Goal: Navigation & Orientation: Find specific page/section

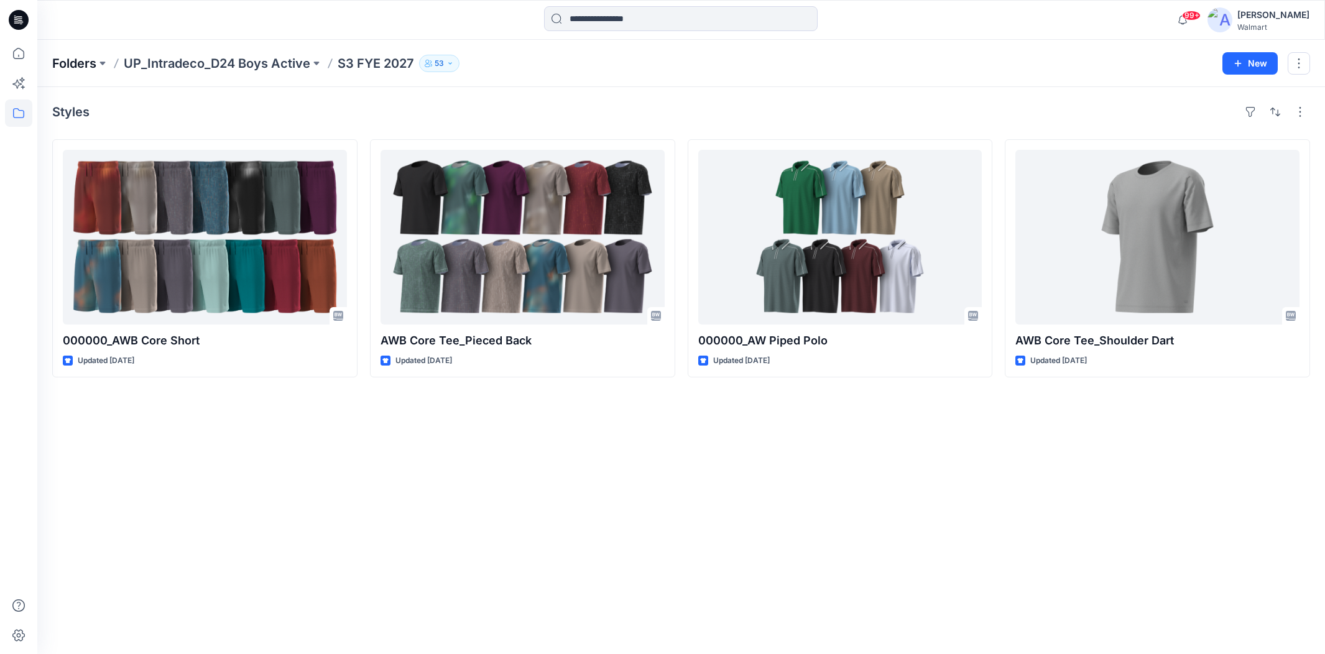
click at [78, 64] on p "Folders" at bounding box center [74, 63] width 44 height 17
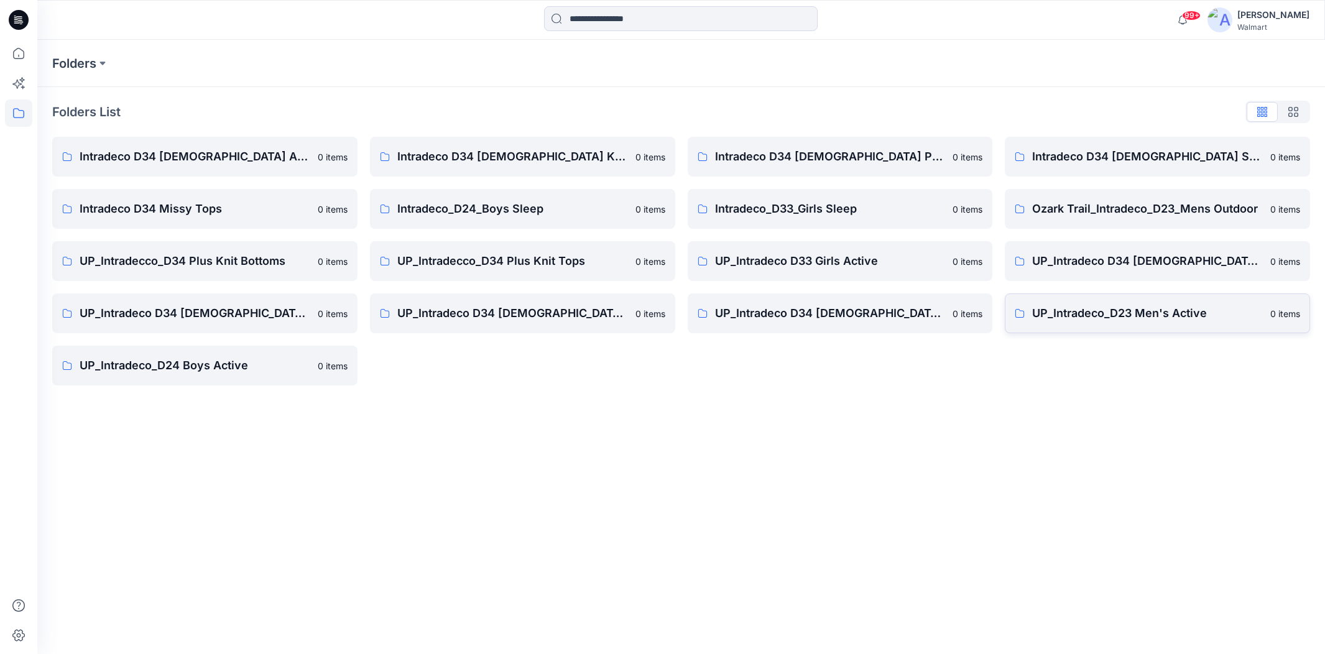
click at [1104, 322] on link "UP_Intradeco_D23 Men's Active 0 items" at bounding box center [1157, 313] width 305 height 40
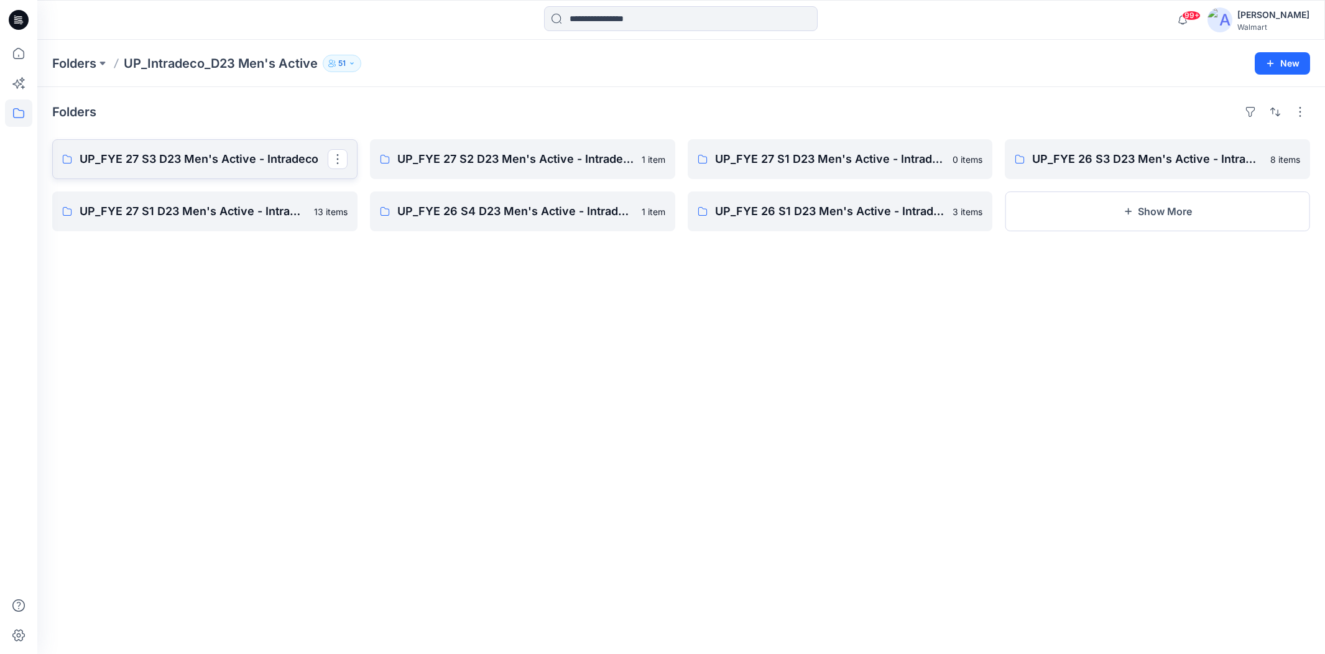
click at [210, 158] on p "UP_FYE 27 S3 D23 Men's Active - Intradeco" at bounding box center [204, 158] width 248 height 17
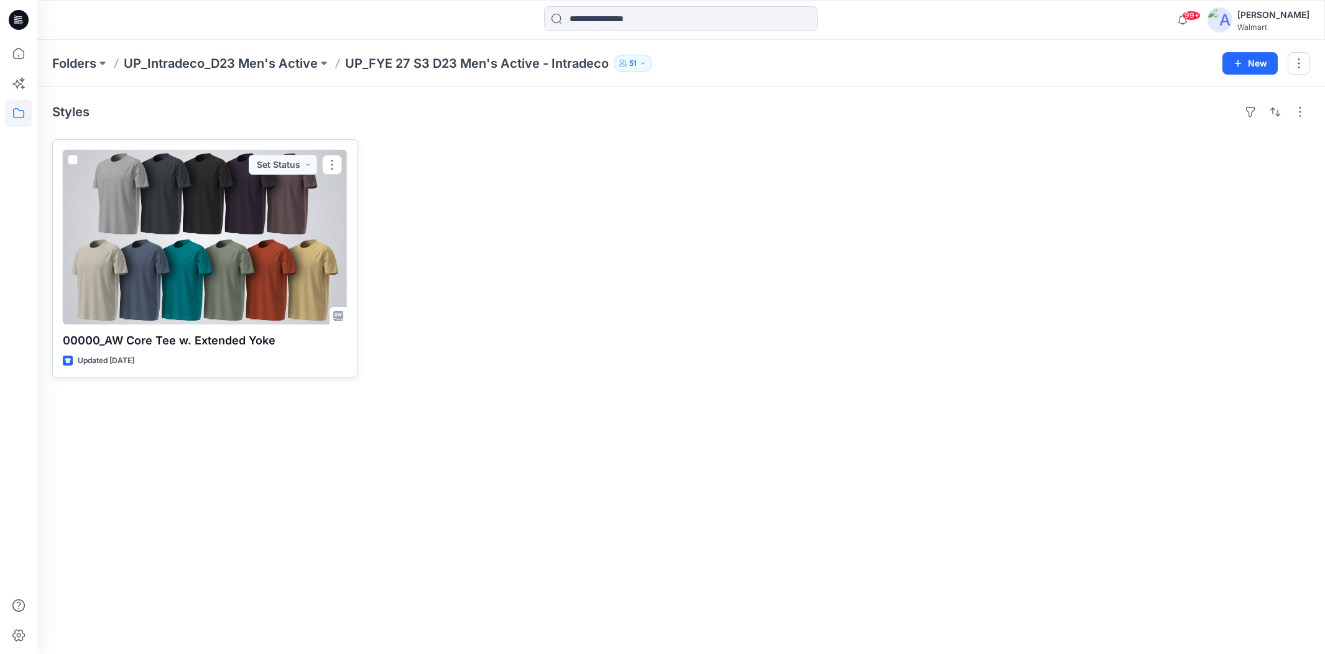
click at [233, 221] on div at bounding box center [205, 237] width 284 height 175
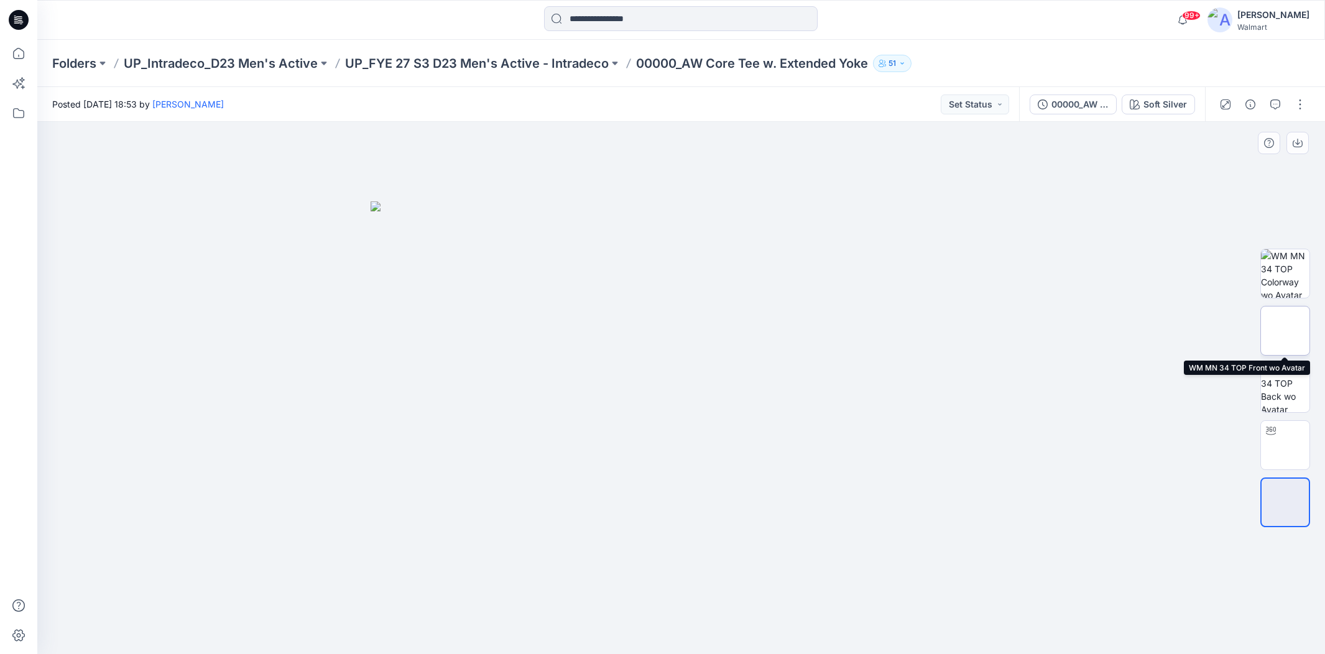
click at [1285, 331] on img at bounding box center [1285, 331] width 0 height 0
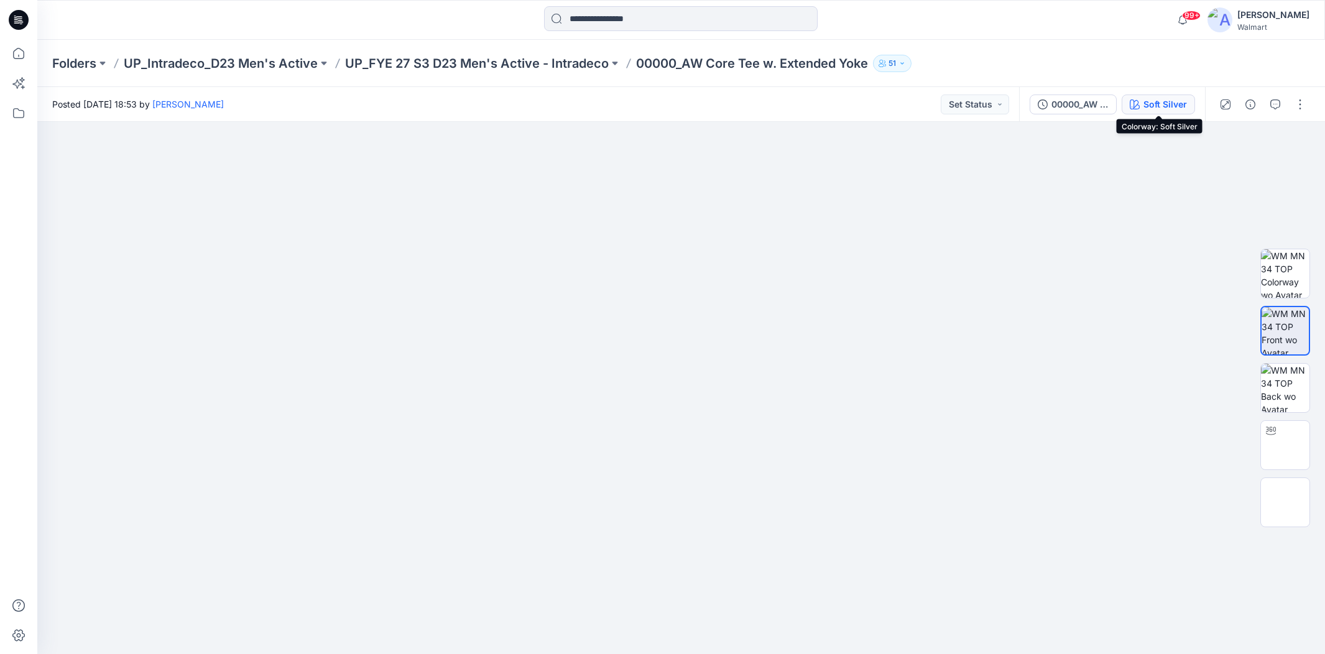
click at [1158, 106] on div "Soft Silver" at bounding box center [1166, 105] width 44 height 14
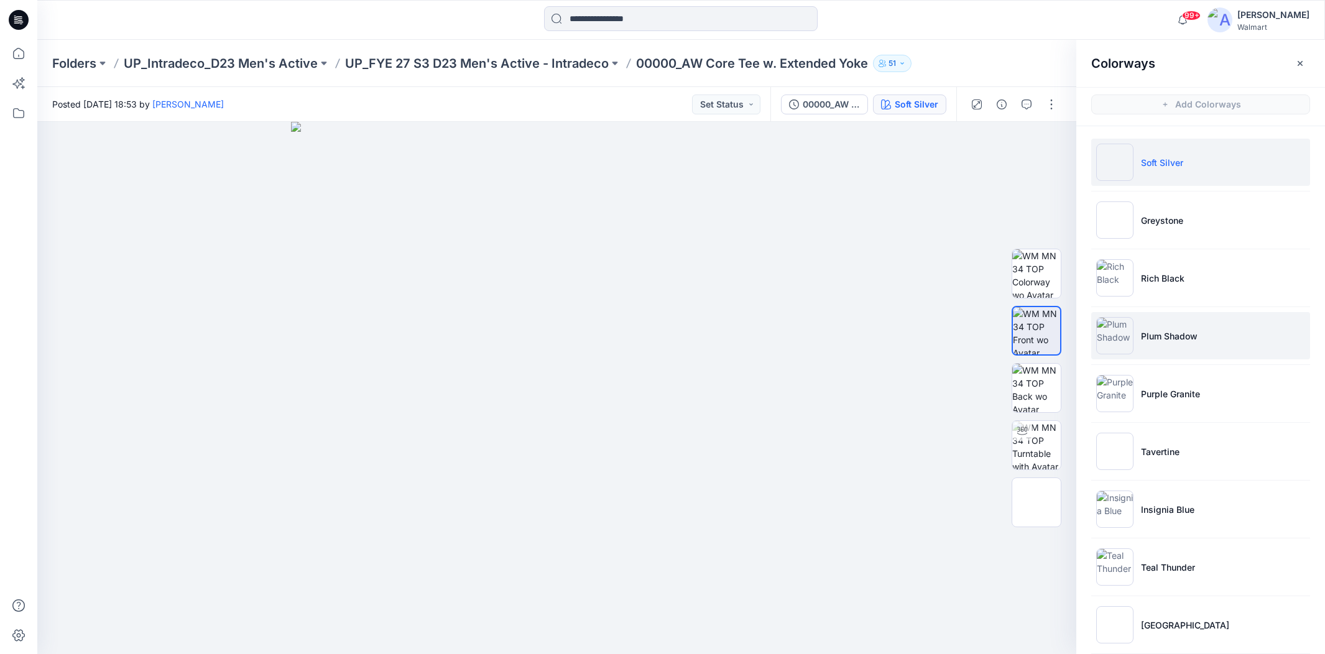
click at [1185, 333] on p "Plum Shadow" at bounding box center [1169, 336] width 57 height 13
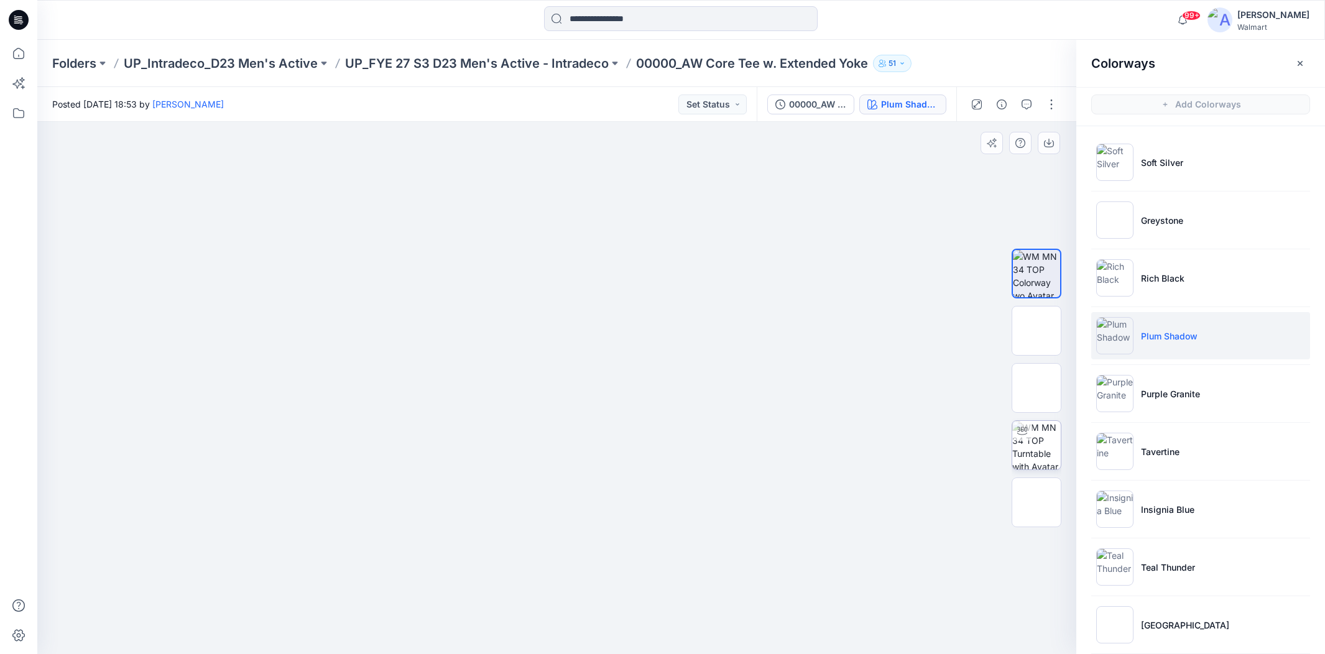
click at [1040, 440] on img at bounding box center [1036, 445] width 49 height 49
drag, startPoint x: 556, startPoint y: 634, endPoint x: 651, endPoint y: 644, distance: 95.7
click at [651, 644] on div at bounding box center [556, 388] width 1039 height 532
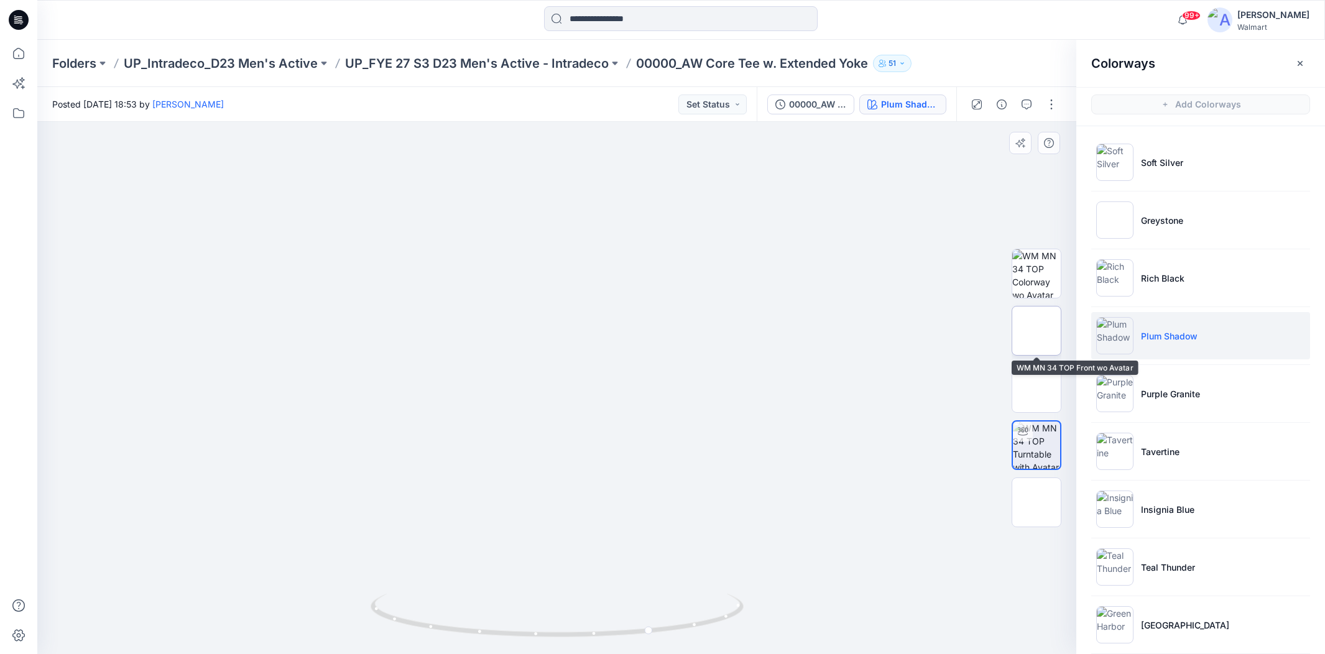
click at [1037, 331] on img at bounding box center [1037, 331] width 0 height 0
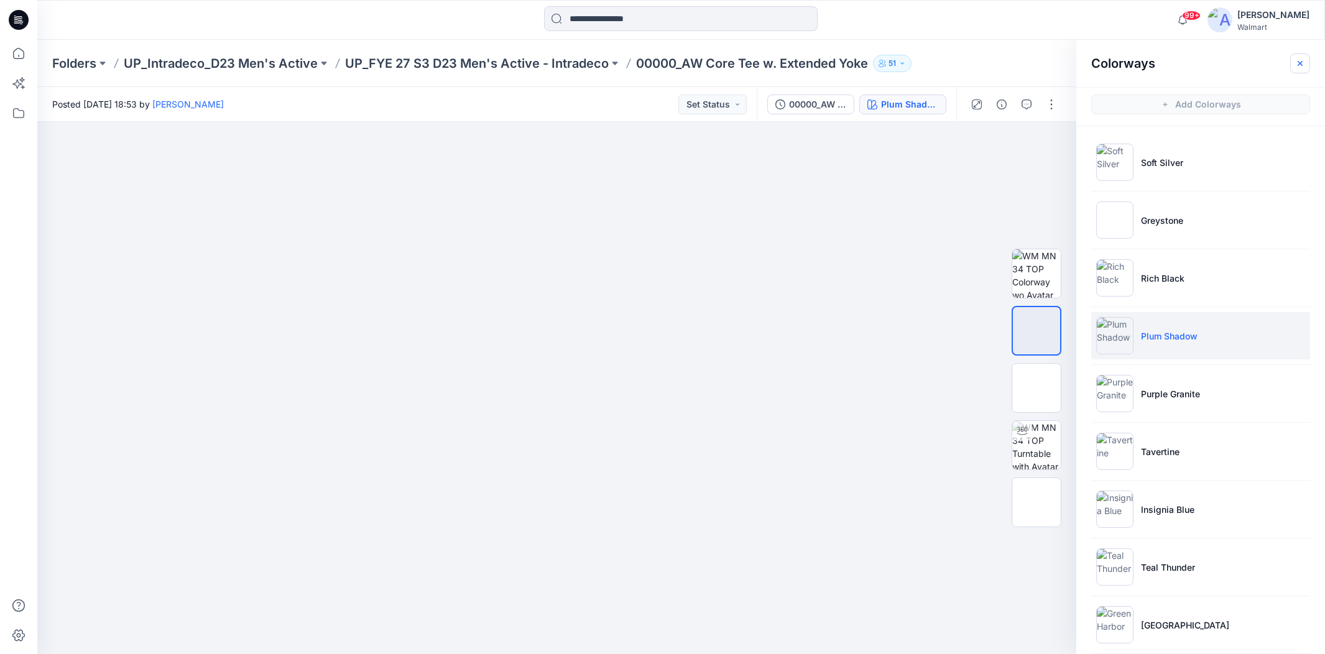
click at [1300, 67] on icon "button" at bounding box center [1300, 63] width 10 height 10
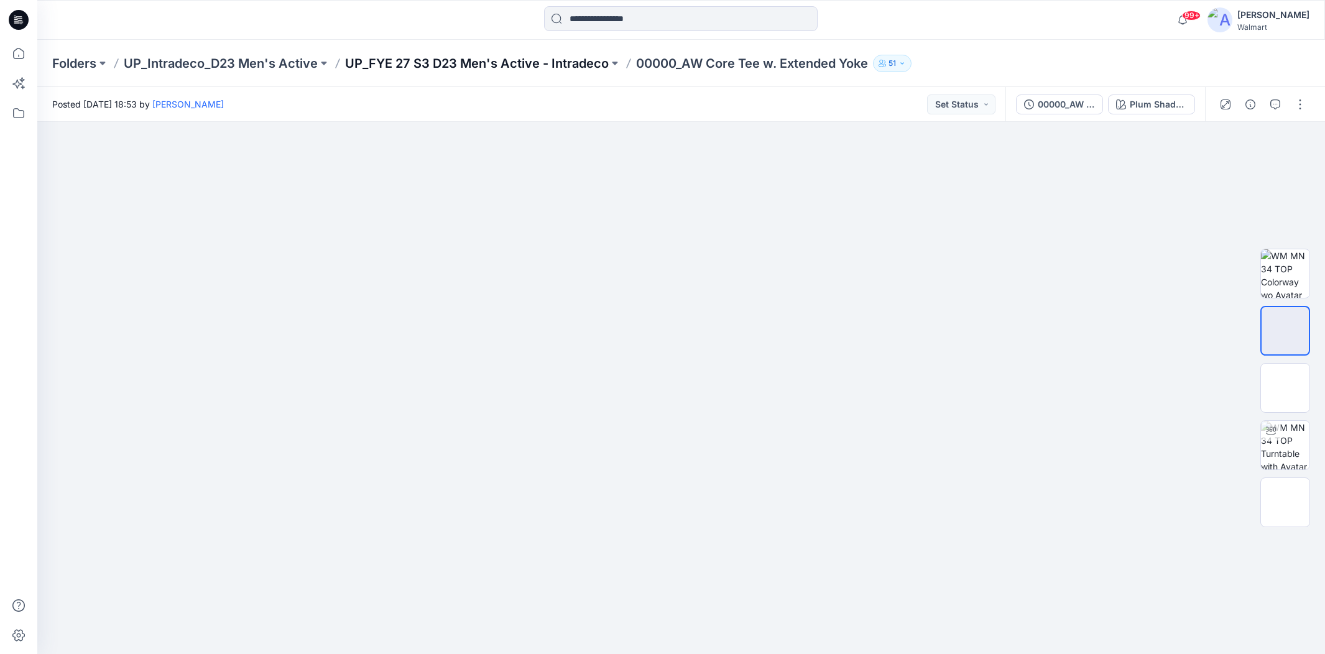
click at [528, 68] on p "UP_FYE 27 S3 D23 Men's Active - Intradeco" at bounding box center [477, 63] width 264 height 17
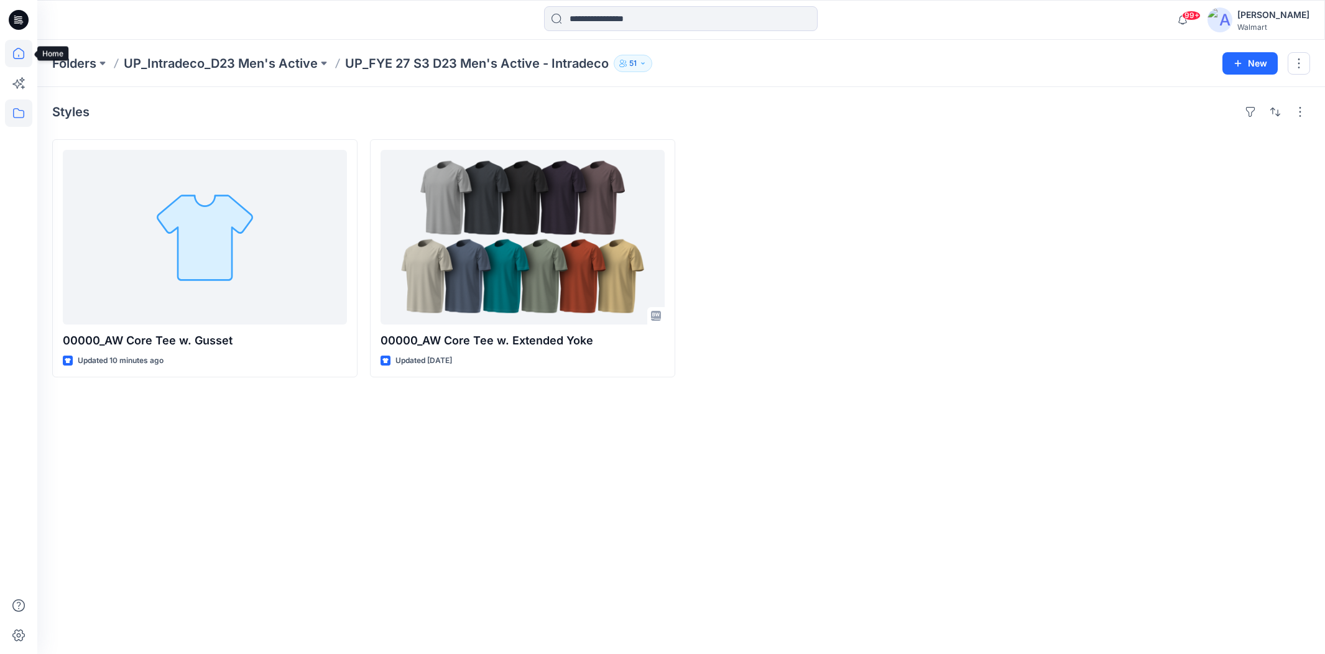
click at [25, 54] on icon at bounding box center [18, 53] width 27 height 27
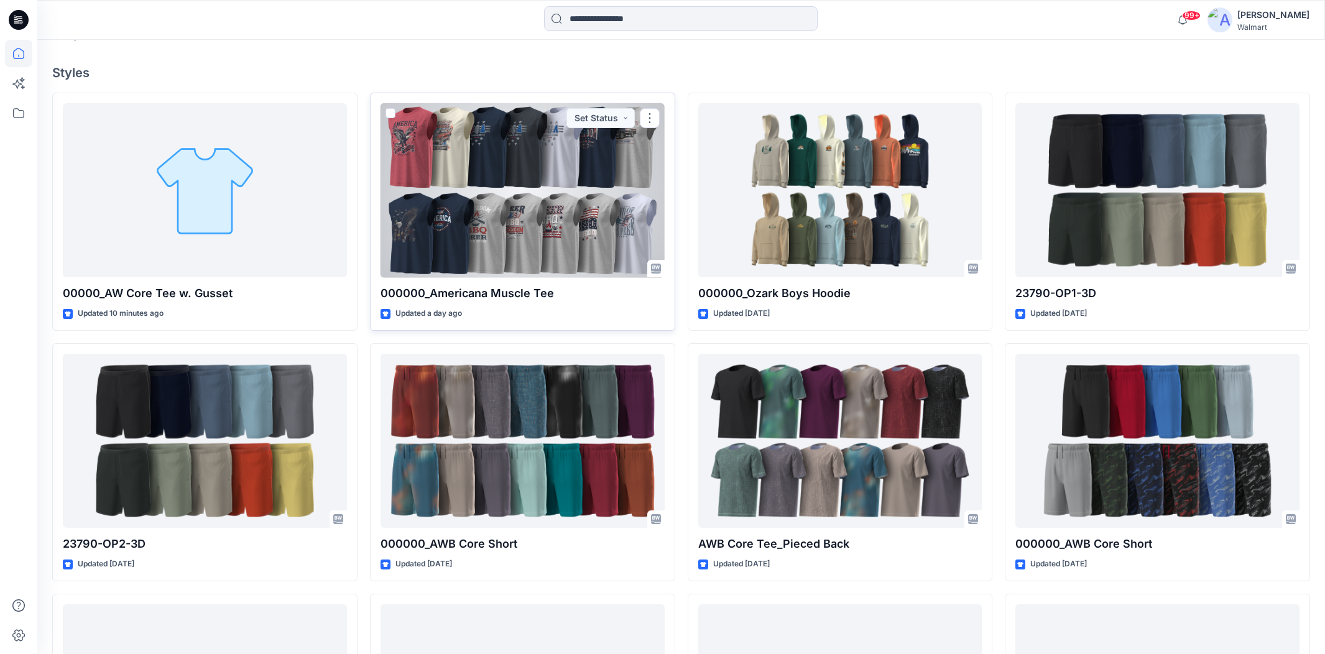
scroll to position [328, 0]
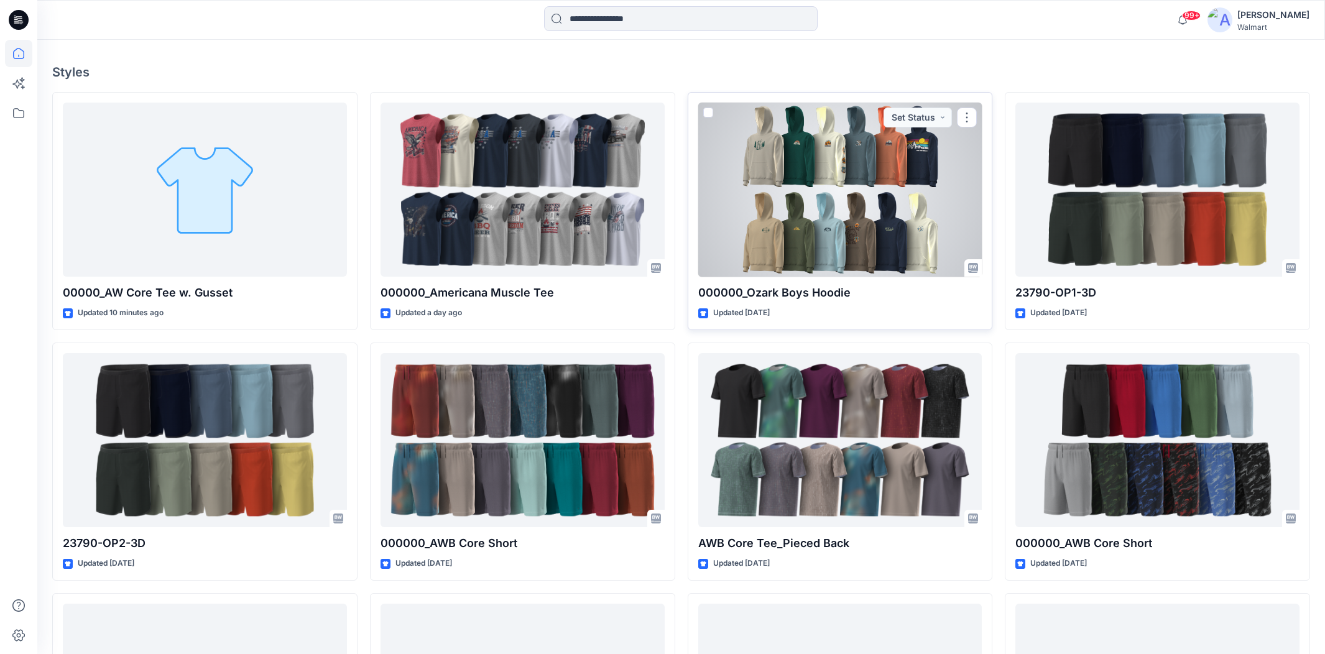
click at [869, 219] on div at bounding box center [840, 190] width 284 height 175
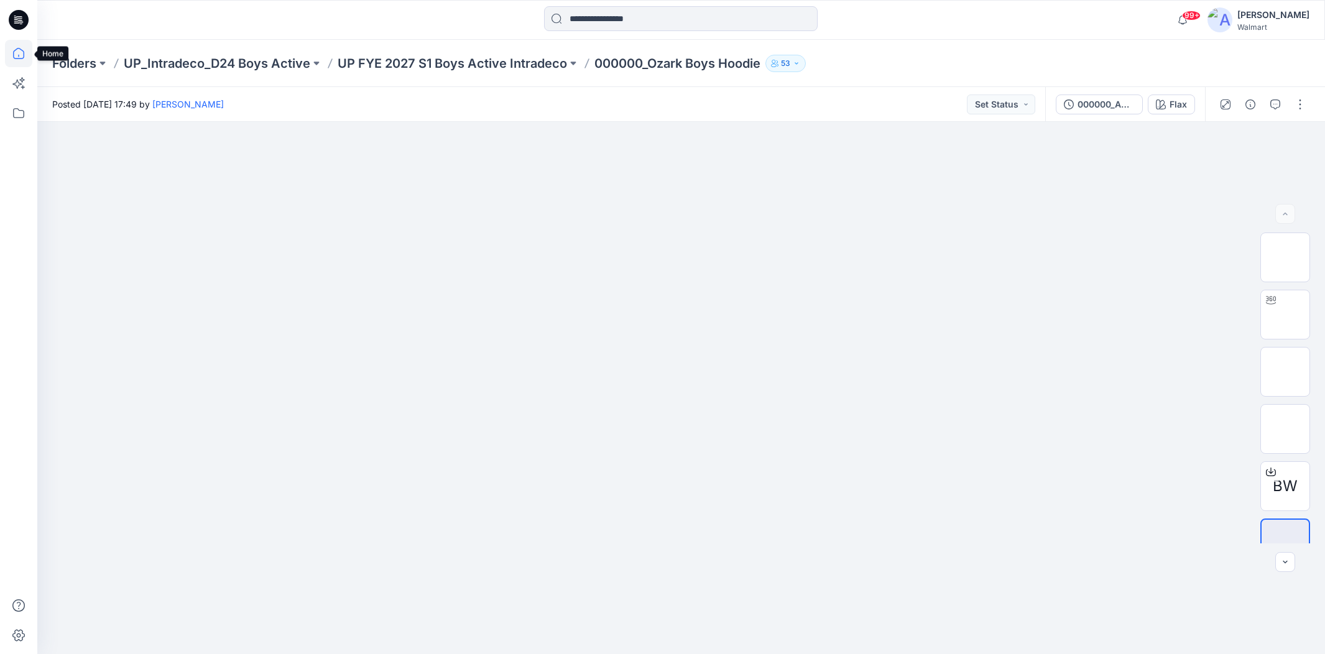
click at [19, 49] on icon at bounding box center [18, 53] width 27 height 27
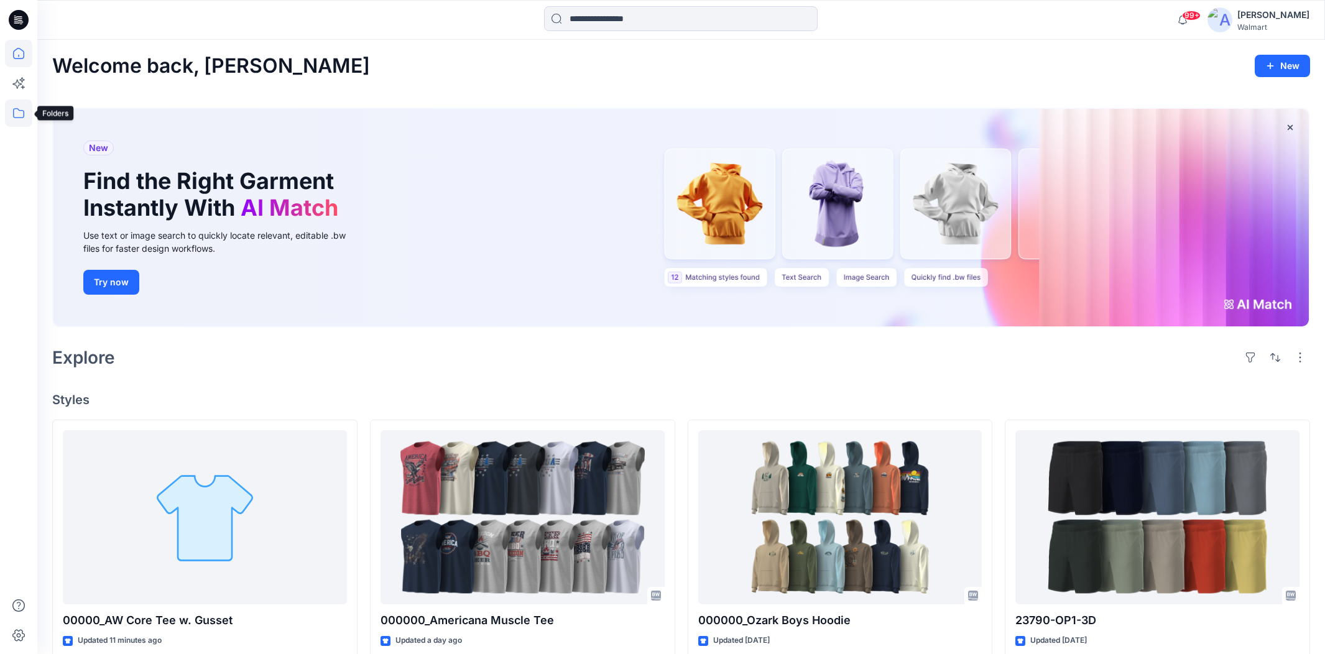
click at [19, 116] on icon at bounding box center [18, 112] width 27 height 27
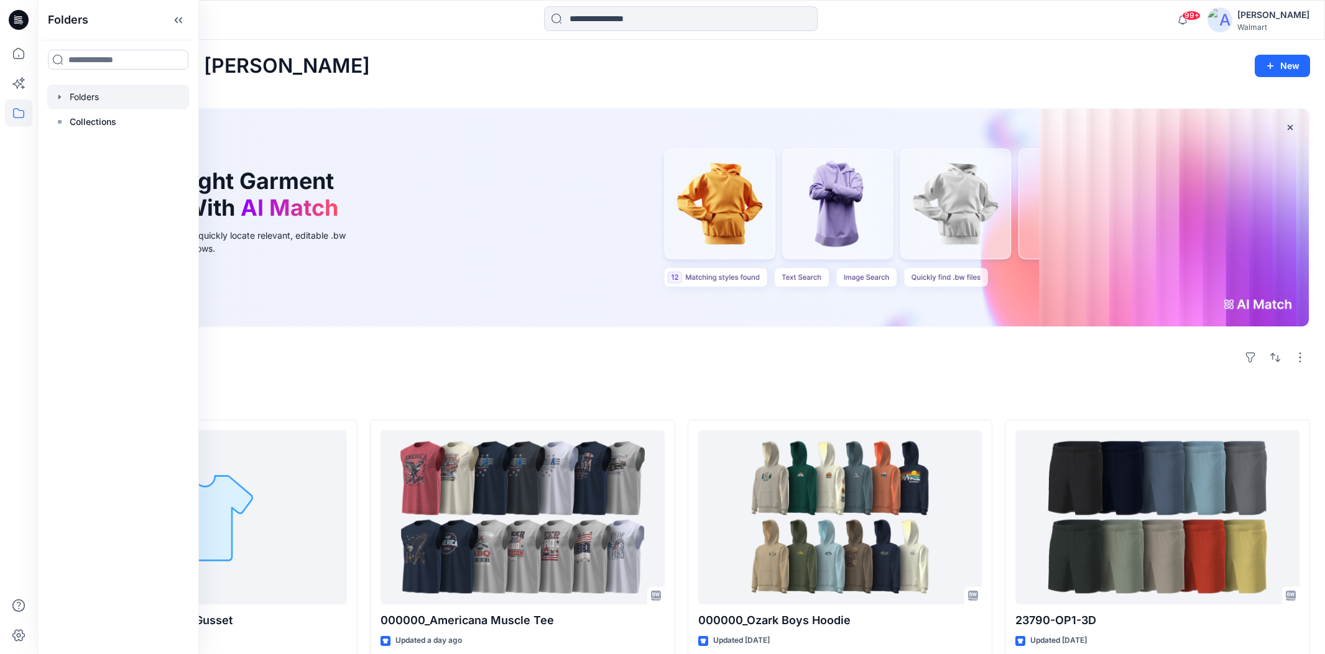
click at [101, 99] on div at bounding box center [118, 97] width 142 height 25
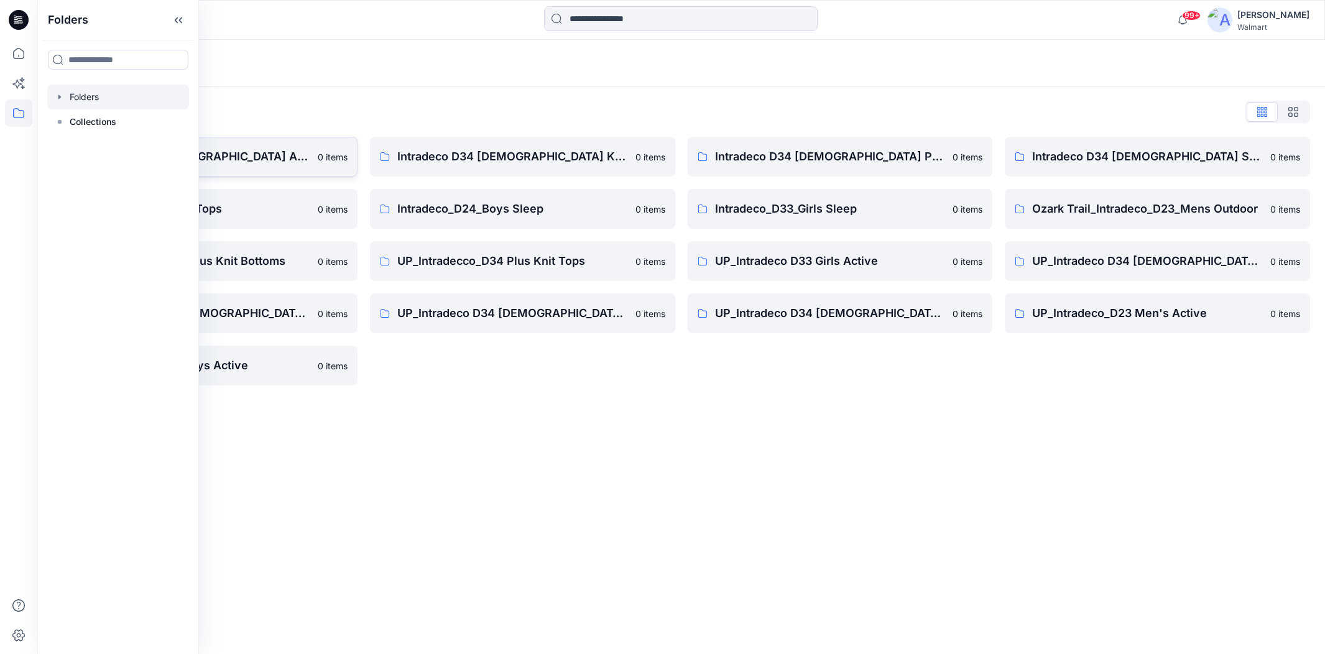
click at [270, 154] on p "Intradeco D34 [DEMOGRAPHIC_DATA] Active" at bounding box center [195, 156] width 231 height 17
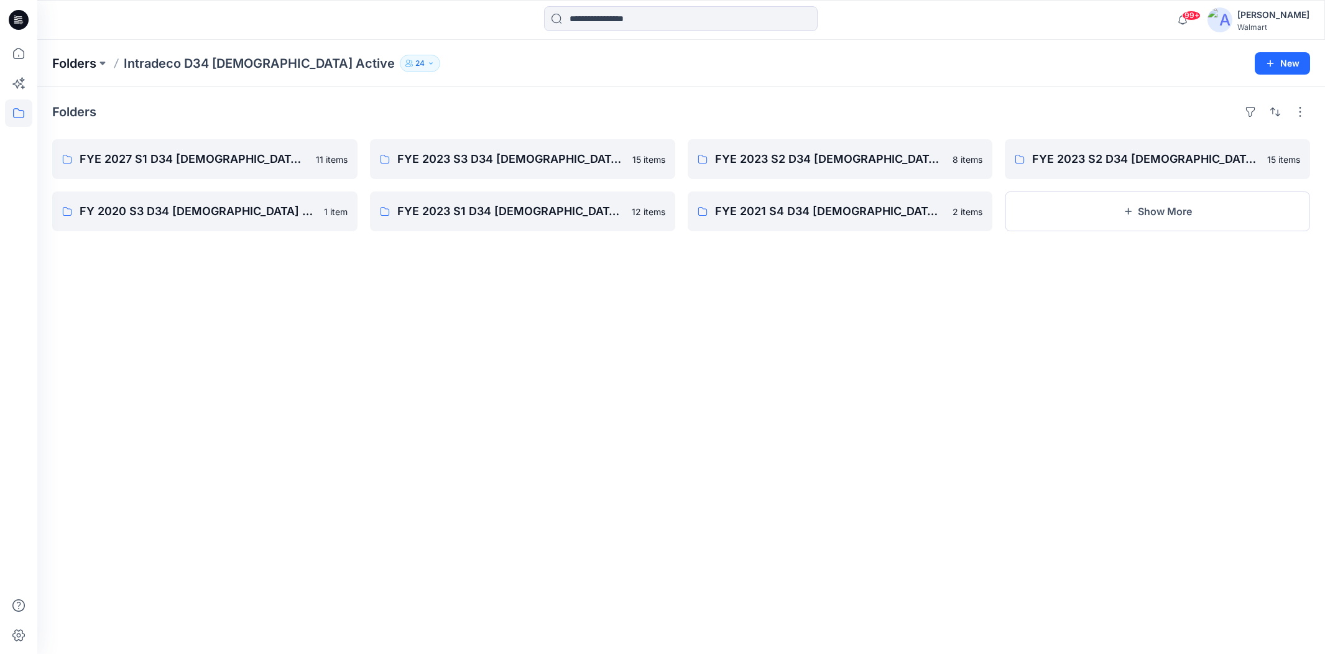
click at [73, 64] on p "Folders" at bounding box center [74, 63] width 44 height 17
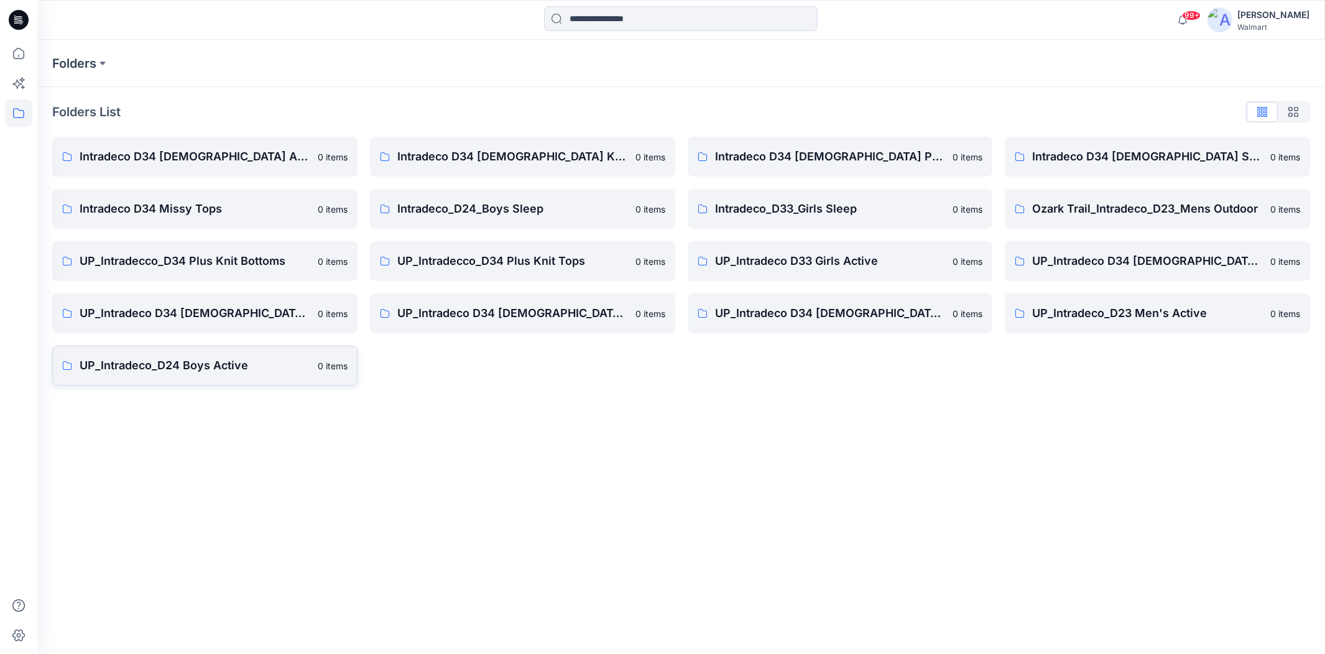
click at [266, 364] on p "UP_Intradeco_D24 Boys Active" at bounding box center [195, 365] width 231 height 17
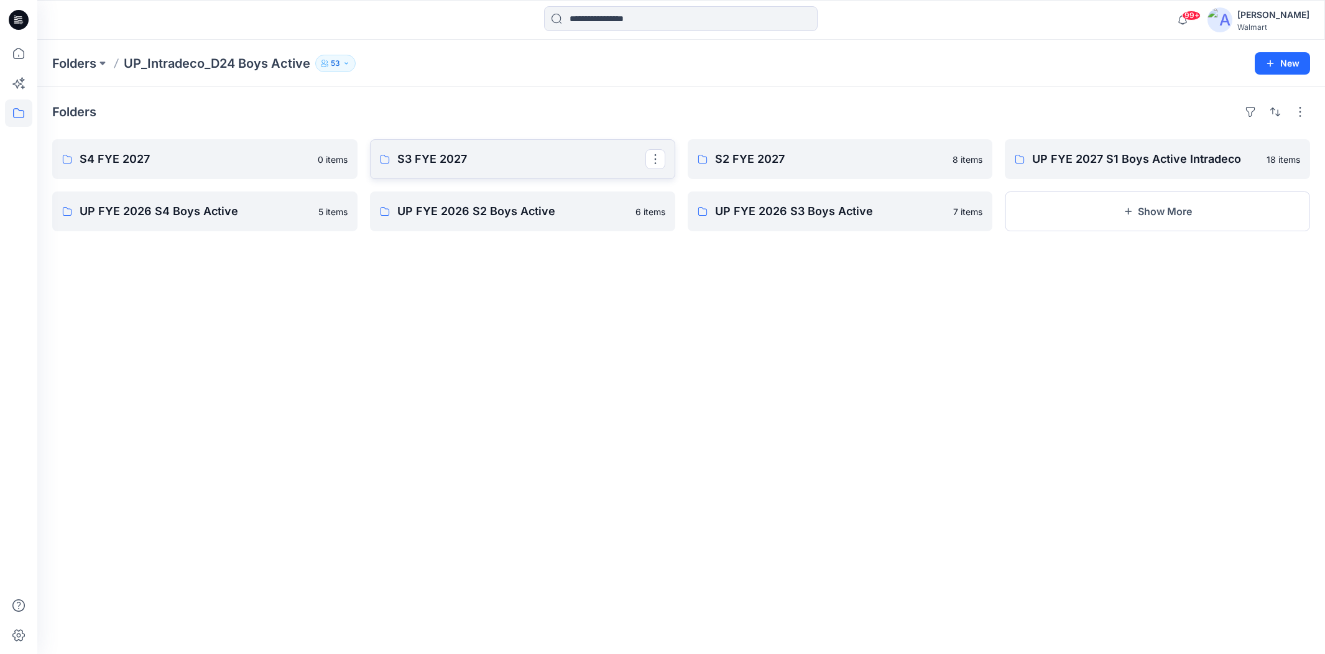
click at [507, 174] on link "S3 FYE 2027" at bounding box center [522, 159] width 305 height 40
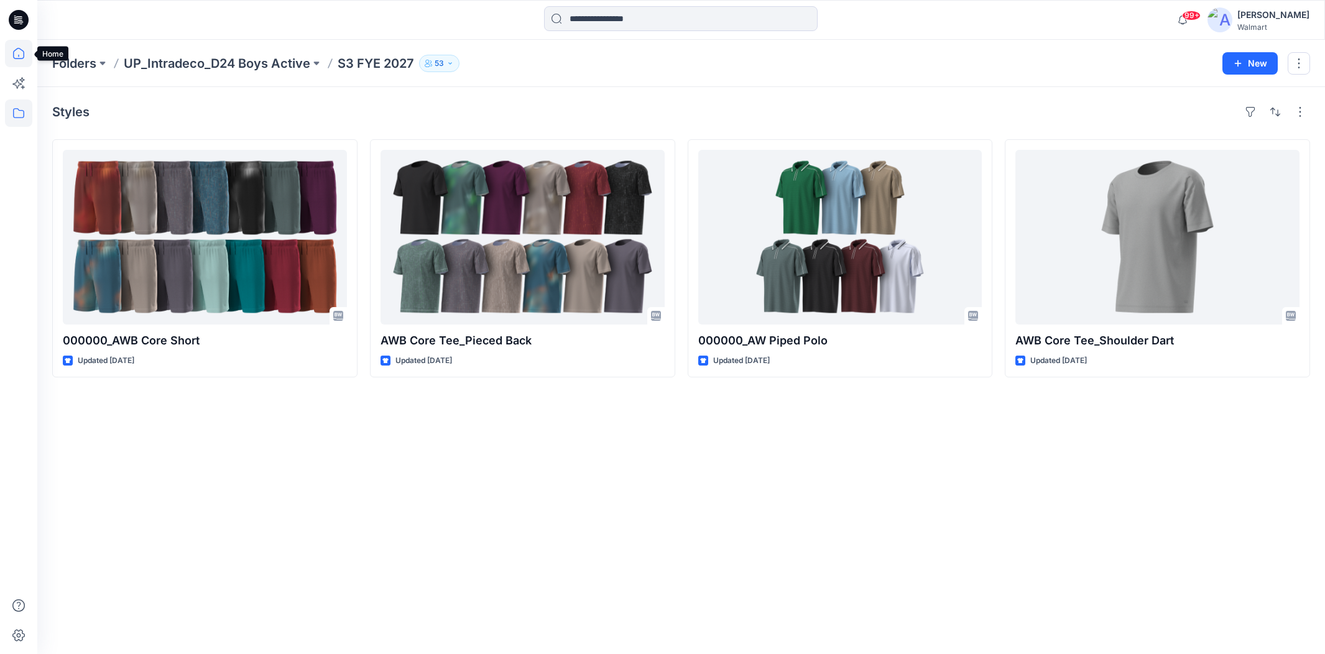
click at [17, 55] on icon at bounding box center [18, 53] width 27 height 27
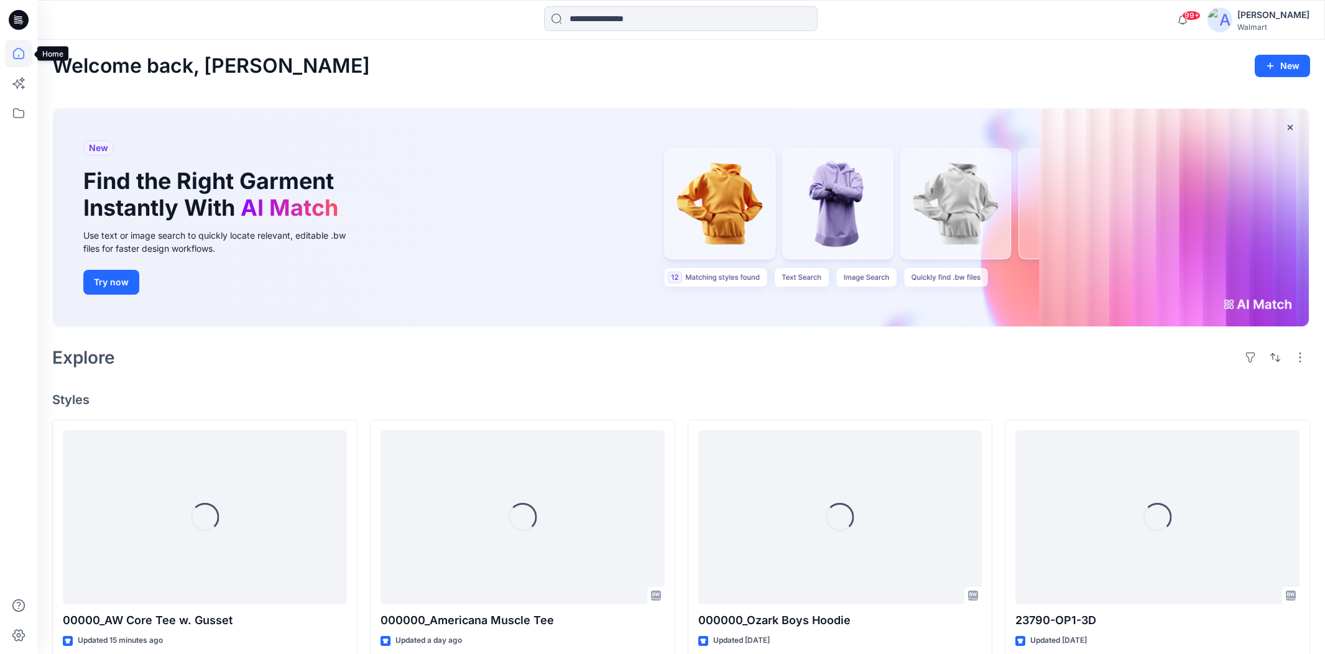
click at [17, 55] on icon at bounding box center [18, 53] width 27 height 27
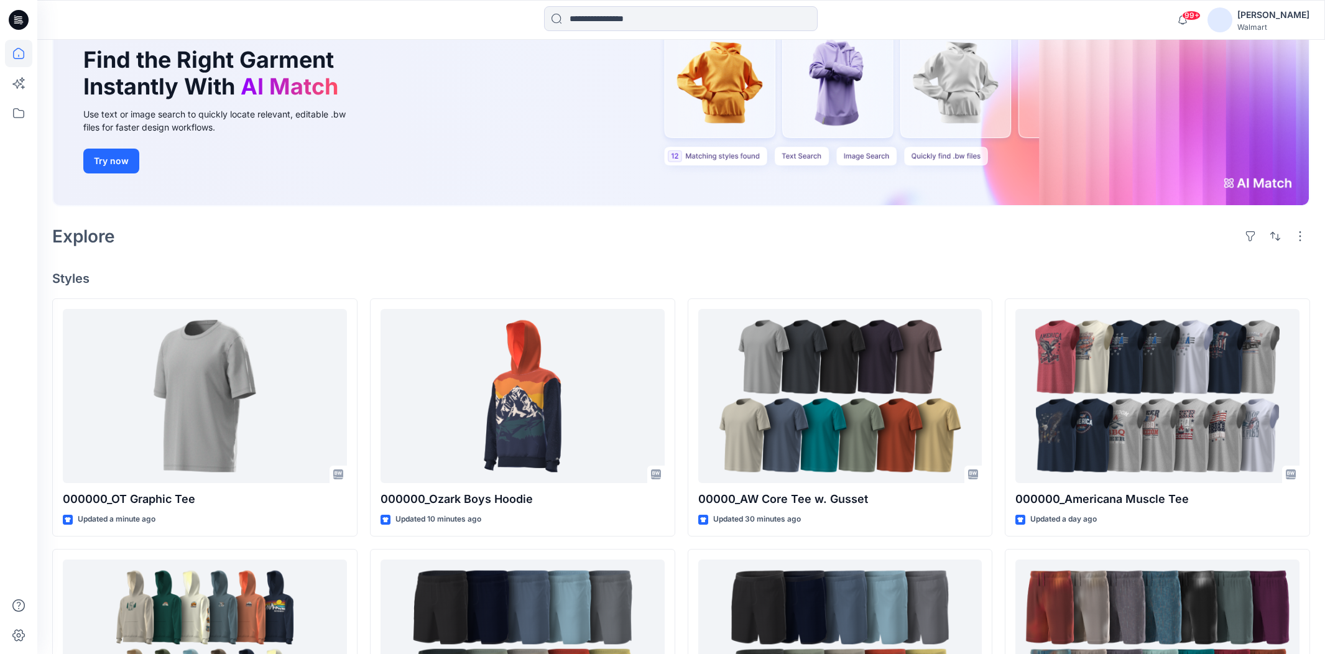
scroll to position [124, 0]
